Goal: Information Seeking & Learning: Find contact information

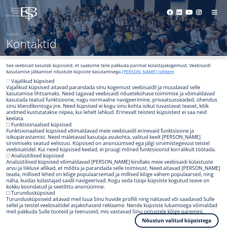
click at [187, 217] on button "Nõustun valitud küpsistega" at bounding box center [177, 221] width 84 height 14
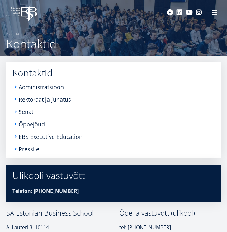
click at [17, 87] on li "Administratsioon" at bounding box center [113, 87] width 202 height 6
click at [15, 87] on li "Administratsioon" at bounding box center [113, 87] width 202 height 6
click at [33, 88] on link "Administratsioon" at bounding box center [41, 87] width 45 height 6
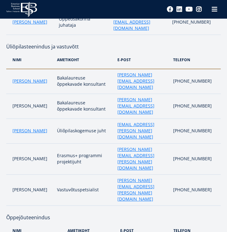
scroll to position [293, 0]
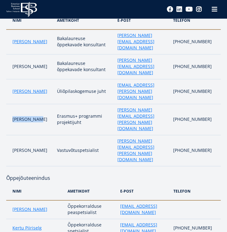
drag, startPoint x: 12, startPoint y: 83, endPoint x: 32, endPoint y: 82, distance: 19.9
click at [35, 104] on td "[PERSON_NAME]" at bounding box center [30, 119] width 48 height 31
copy td "[PERSON_NAME]"
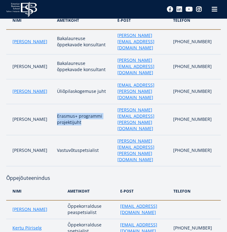
drag, startPoint x: 48, startPoint y: 80, endPoint x: 79, endPoint y: 82, distance: 31.2
click at [79, 104] on td "Erasmus+ programmi projektijuht" at bounding box center [84, 119] width 60 height 31
copy td "Erasmus+ programmi projektijuht"
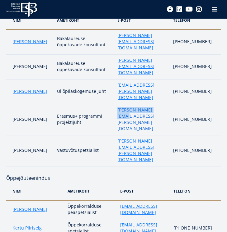
drag, startPoint x: 159, startPoint y: 82, endPoint x: 115, endPoint y: 81, distance: 44.2
click at [115, 104] on td "ellika.eero@ebs.ee" at bounding box center [142, 119] width 56 height 31
